Goal: Task Accomplishment & Management: Manage account settings

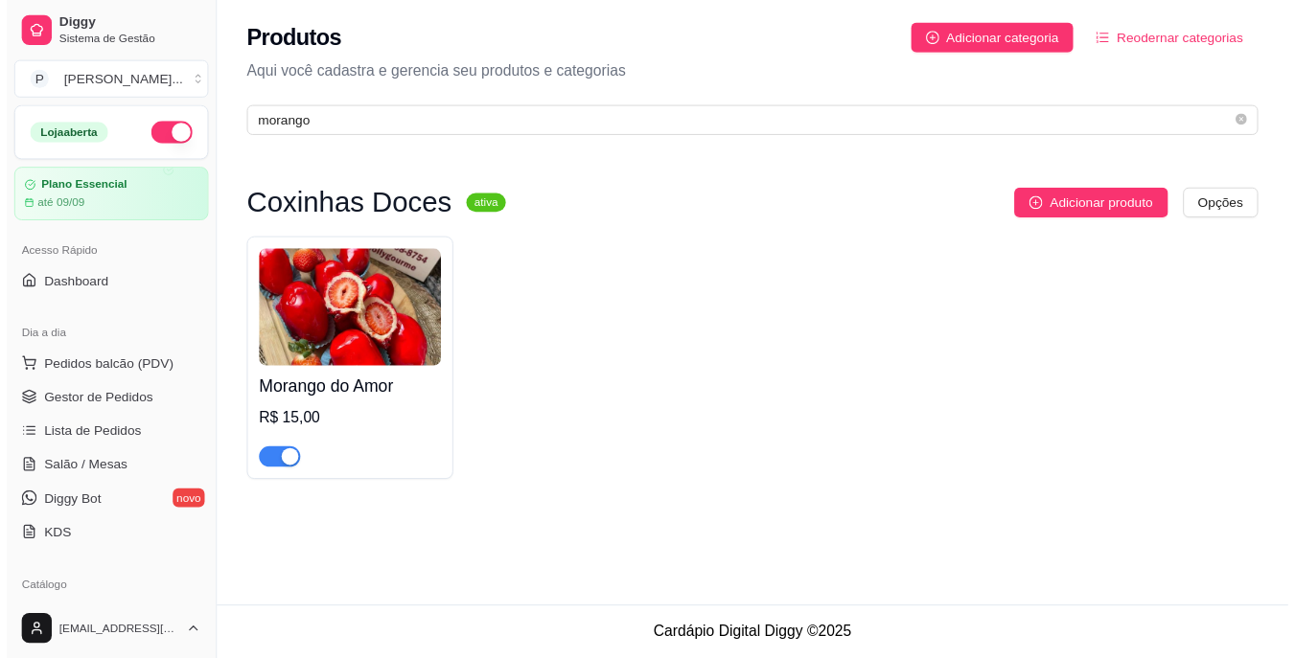
scroll to position [20, 0]
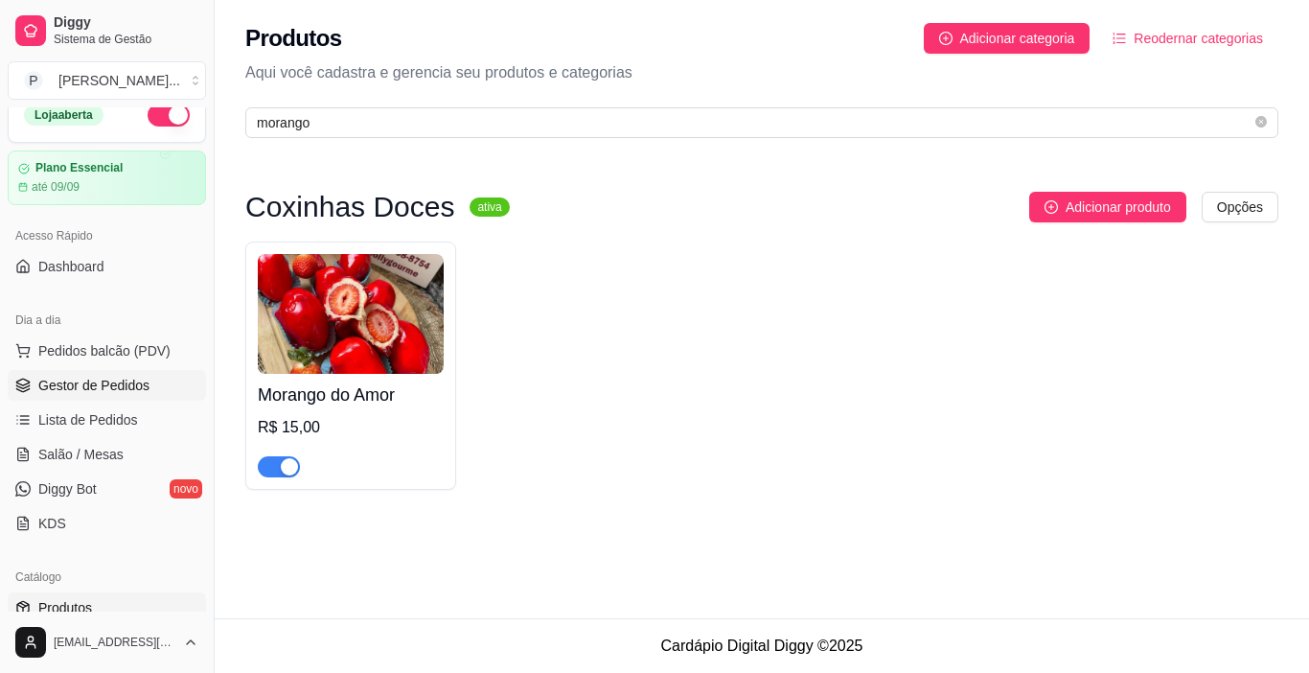
click at [101, 386] on span "Gestor de Pedidos" at bounding box center [93, 385] width 111 height 19
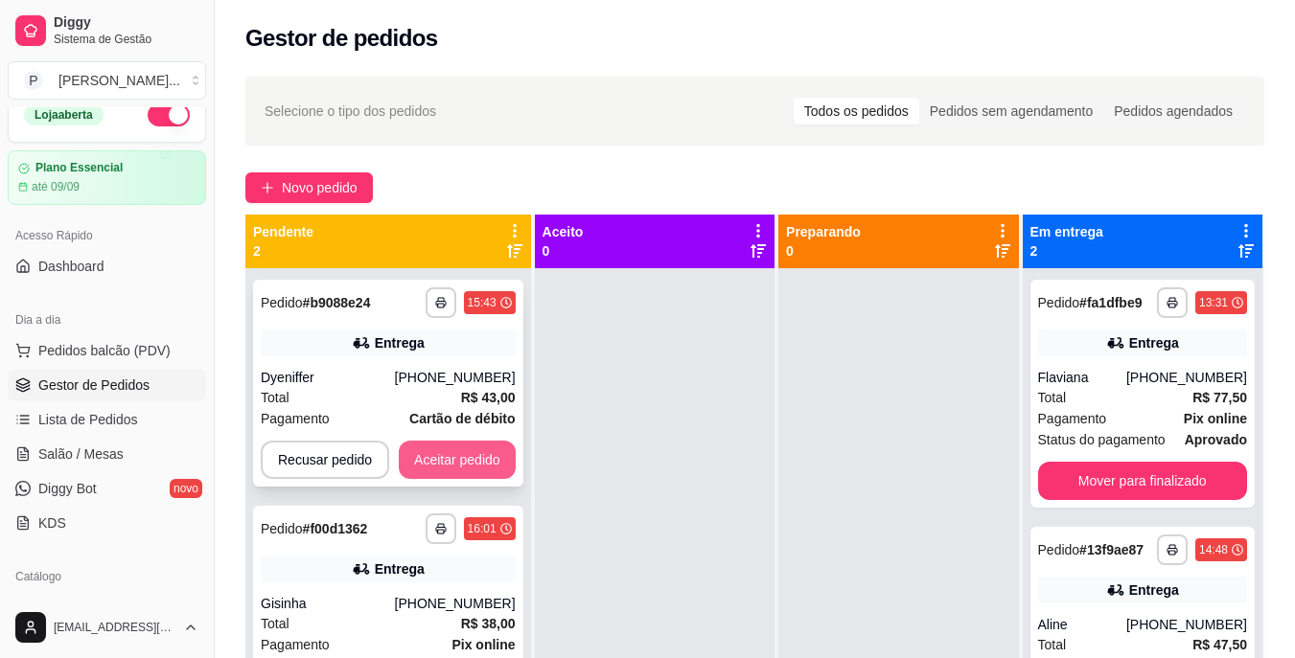
click at [418, 453] on button "Aceitar pedido" at bounding box center [457, 460] width 117 height 38
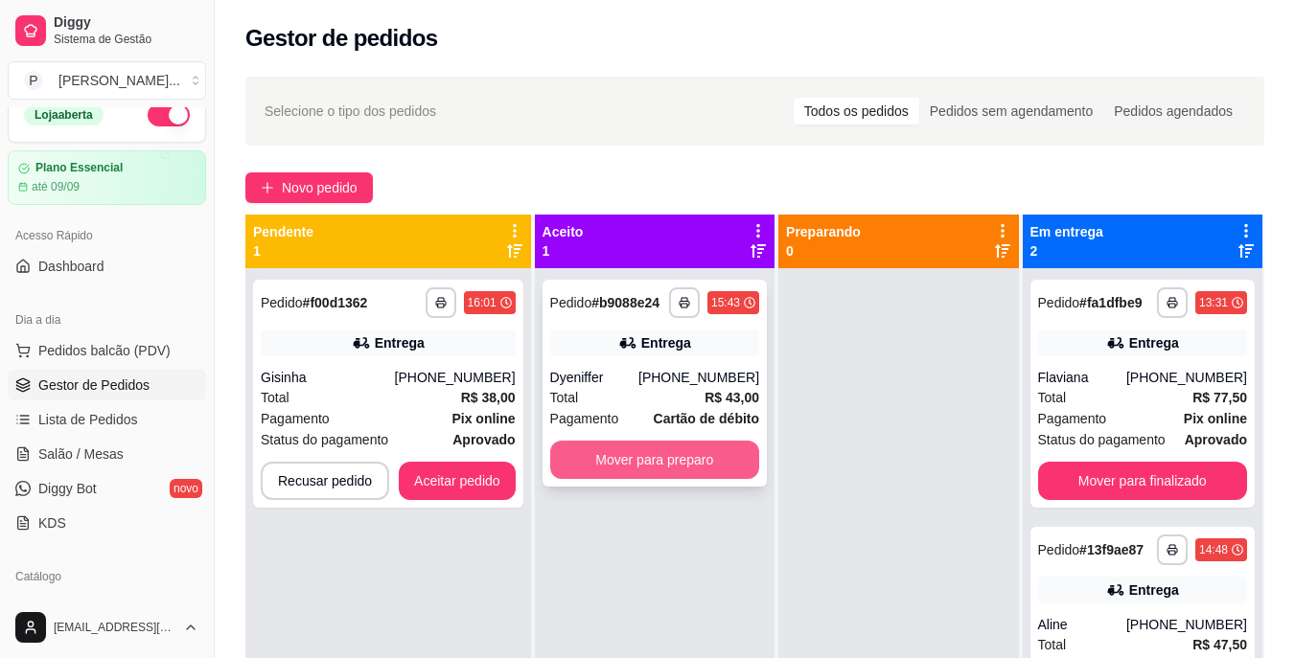
click at [634, 457] on button "Mover para preparo" at bounding box center [654, 460] width 209 height 38
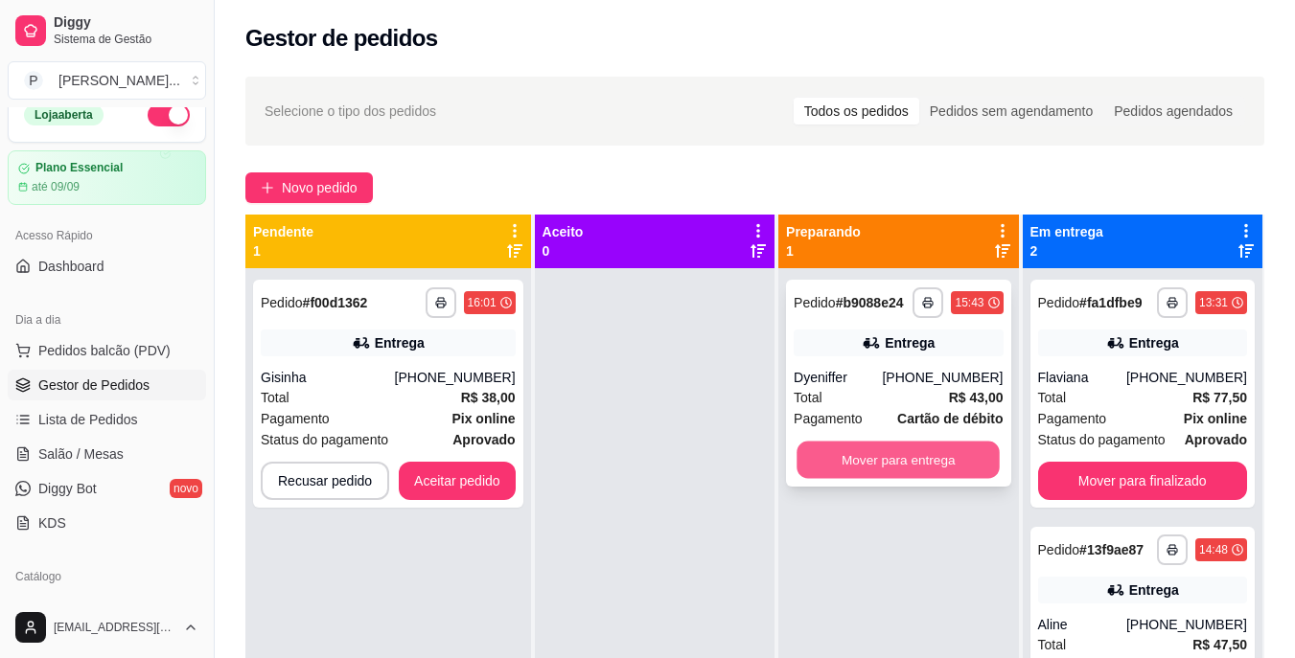
click at [916, 444] on button "Mover para entrega" at bounding box center [897, 460] width 203 height 37
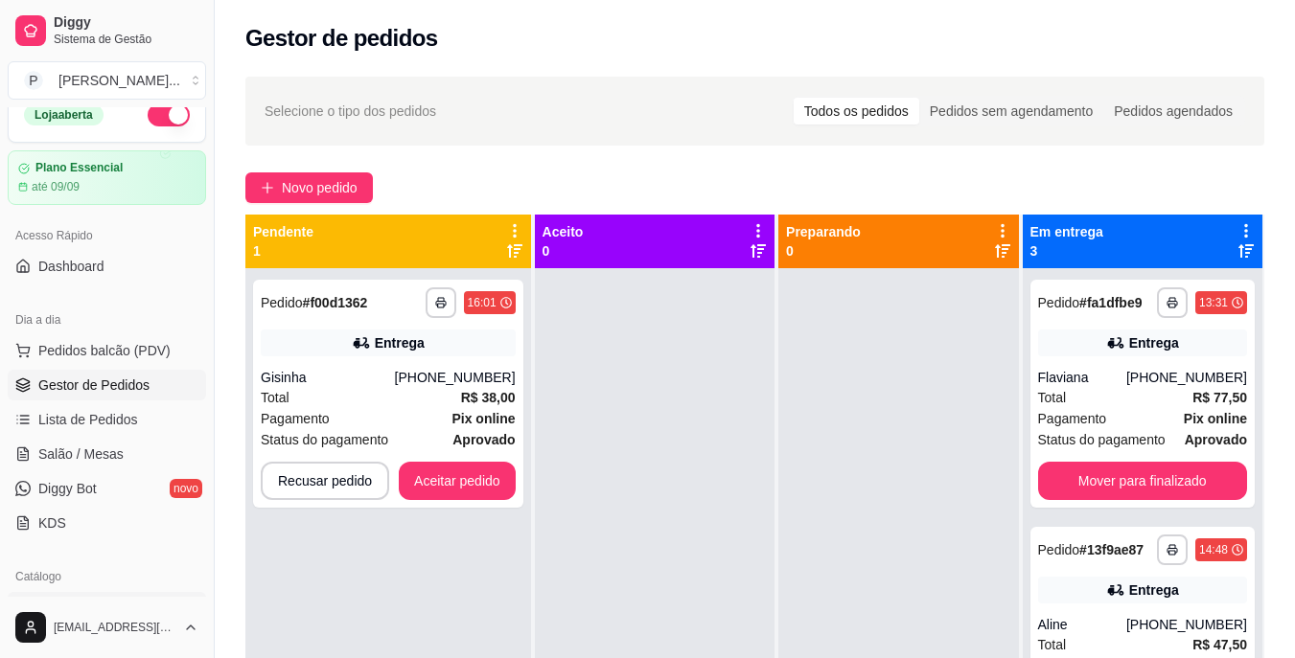
click at [134, 601] on link "Produtos" at bounding box center [107, 607] width 198 height 31
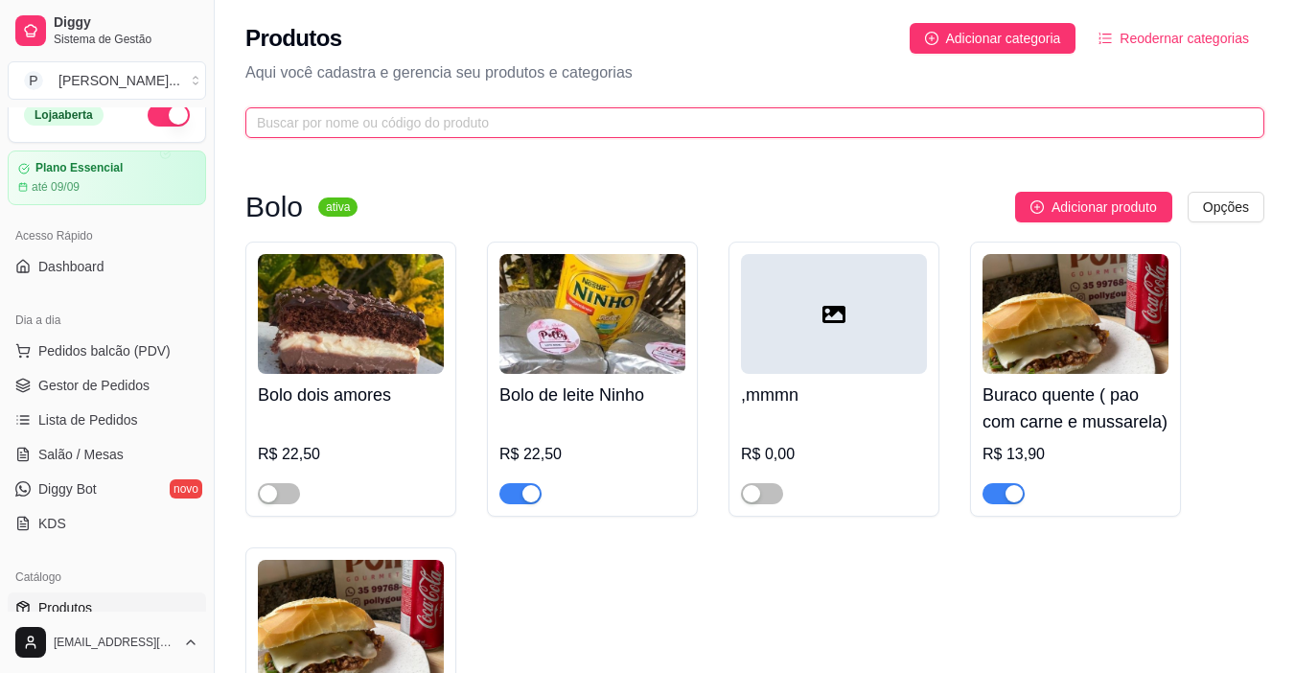
click at [419, 122] on input "text" at bounding box center [747, 122] width 980 height 21
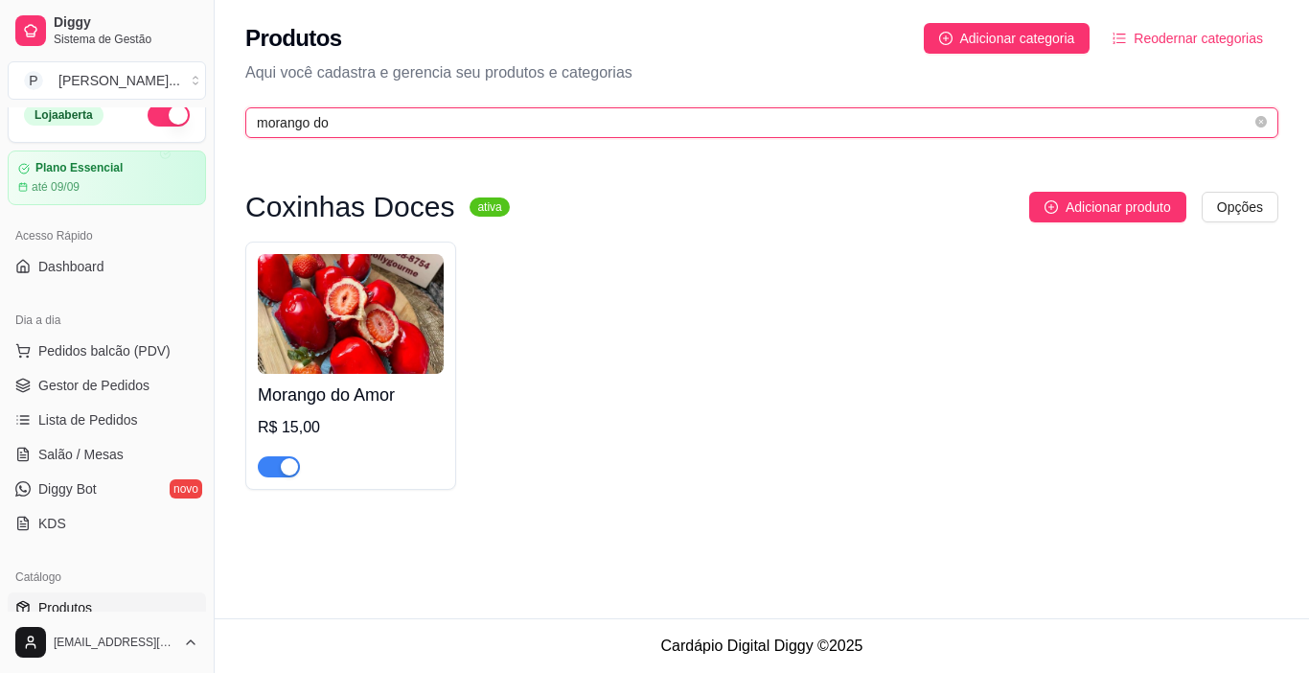
type input "morango do"
click at [285, 468] on div "button" at bounding box center [289, 466] width 17 height 17
click at [80, 382] on span "Gestor de Pedidos" at bounding box center [93, 385] width 111 height 19
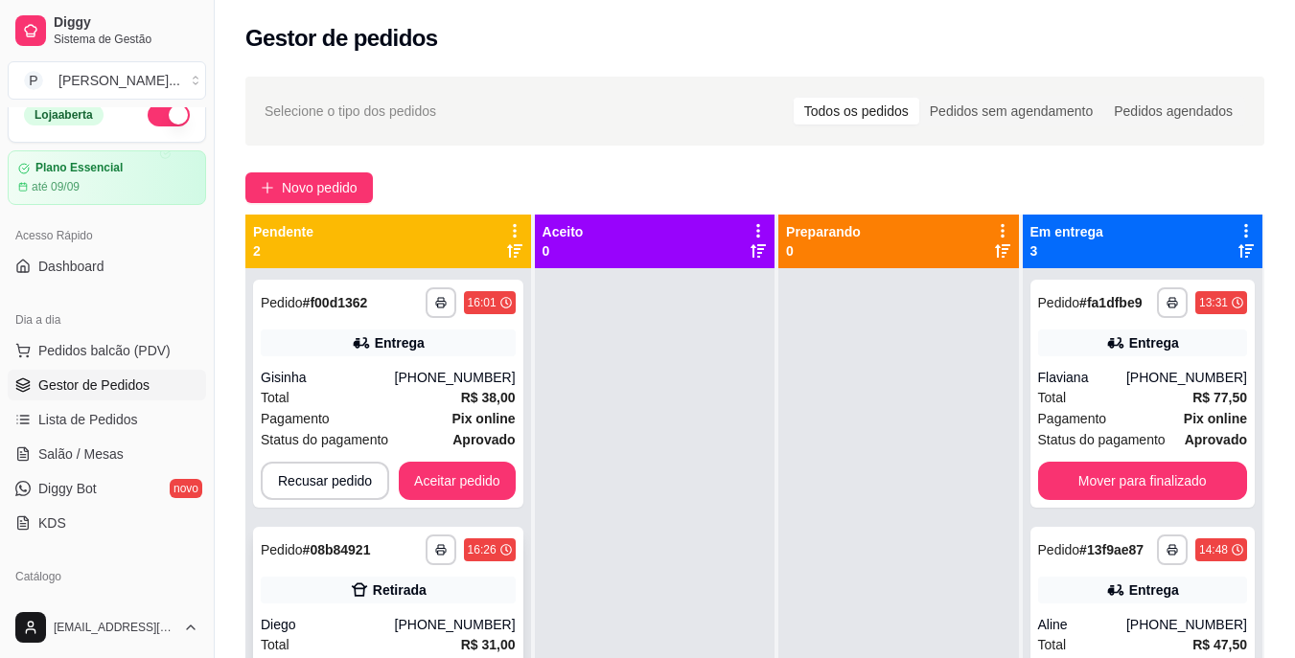
click at [330, 595] on div "Retirada" at bounding box center [388, 590] width 255 height 27
